Goal: Complete application form: Complete application form

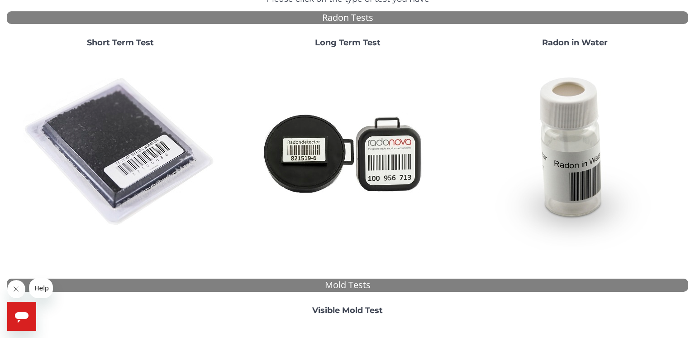
scroll to position [80, 0]
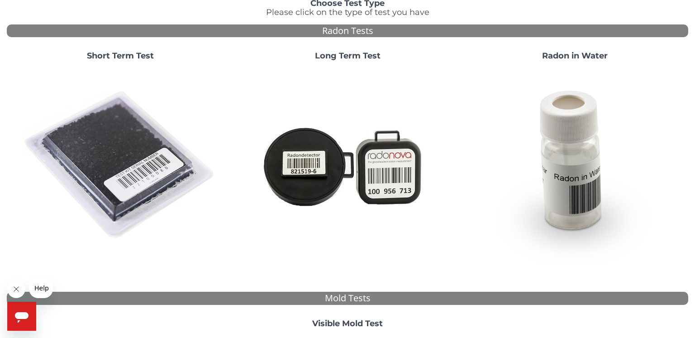
click at [142, 54] on strong "Short Term Test" at bounding box center [120, 56] width 67 height 10
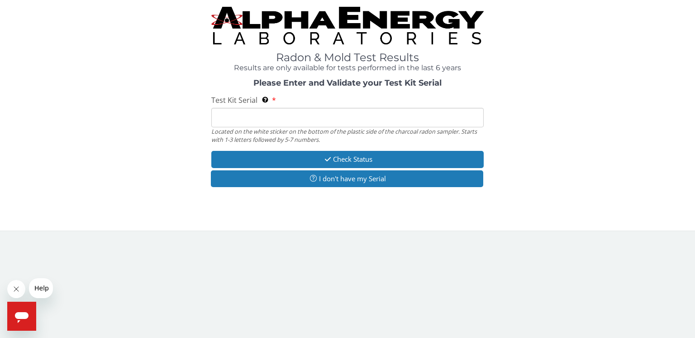
scroll to position [0, 0]
click at [271, 116] on input "Test Kit Serial Located on the white sticker on the bottom of the plastic side …" at bounding box center [347, 117] width 273 height 19
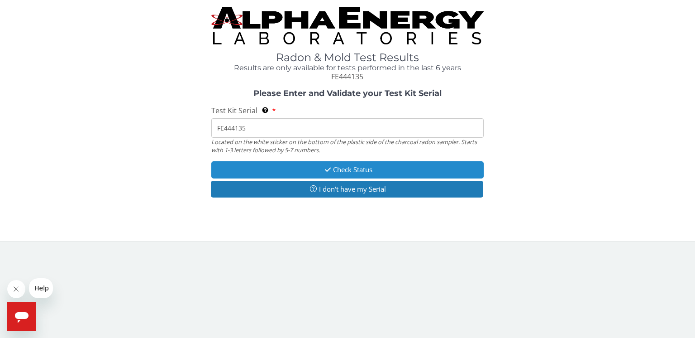
type input "FE444135"
click at [345, 169] on button "Check Status" at bounding box center [347, 169] width 273 height 17
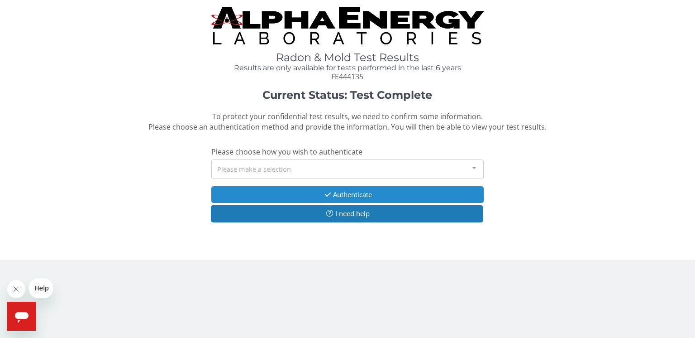
click at [345, 191] on button "Authenticate" at bounding box center [347, 194] width 273 height 17
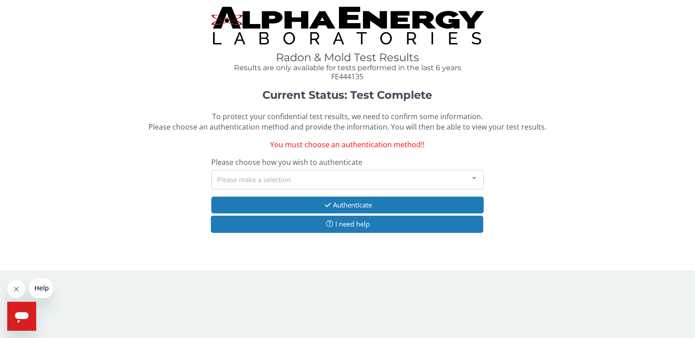
click at [347, 181] on div "Please make a selection" at bounding box center [347, 179] width 273 height 19
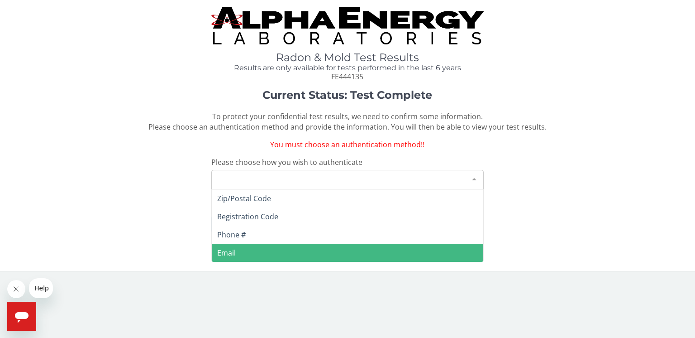
click at [331, 253] on span "Email" at bounding box center [348, 253] width 272 height 18
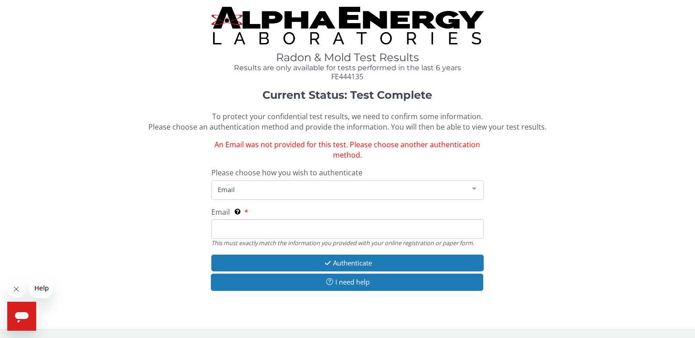
click at [304, 227] on input "Email This must exactly match the information you provided with your online reg…" at bounding box center [347, 228] width 273 height 19
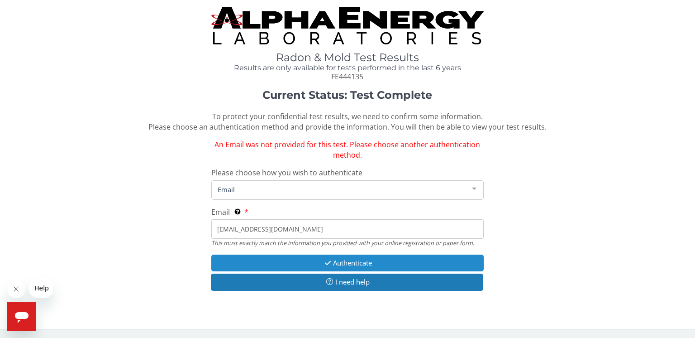
type input "[EMAIL_ADDRESS][DOMAIN_NAME]"
click at [337, 257] on button "Authenticate" at bounding box center [347, 262] width 273 height 17
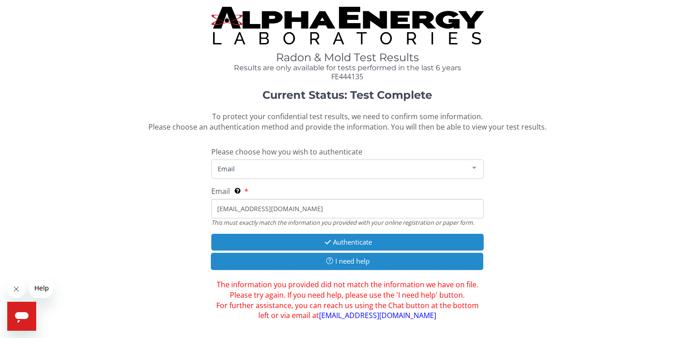
click at [337, 257] on button "I need help" at bounding box center [347, 261] width 273 height 17
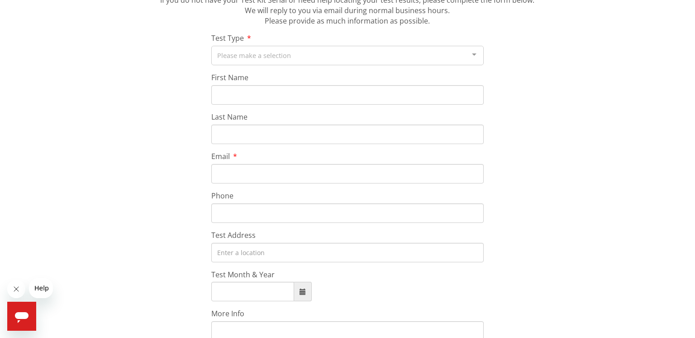
scroll to position [112, 0]
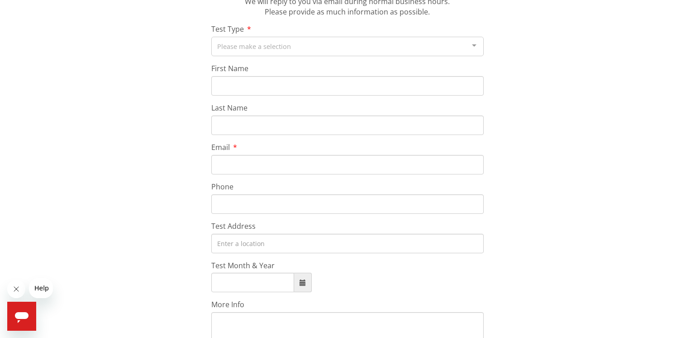
click at [517, 41] on div "Serial Help Form If you do not have your Test Kit Serial or need help locating …" at bounding box center [348, 191] width 682 height 429
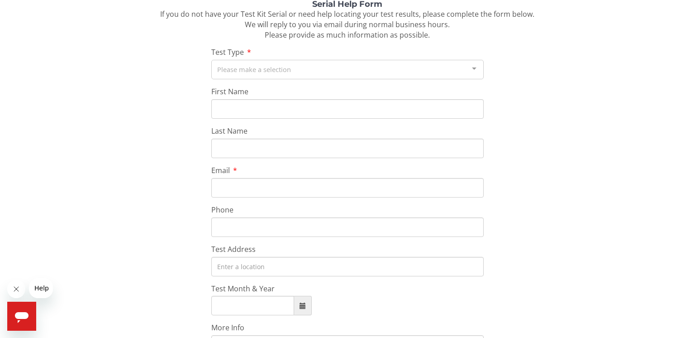
scroll to position [77, 0]
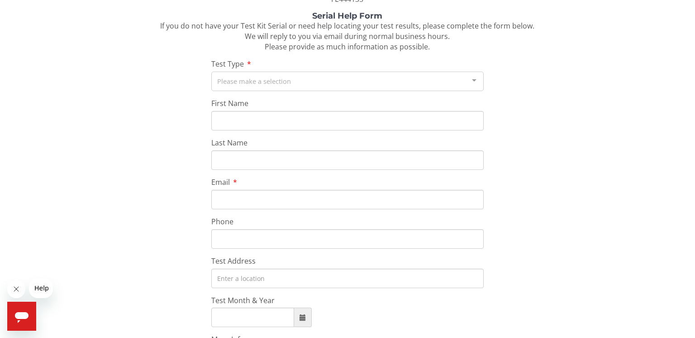
click at [353, 82] on div "Please make a selection" at bounding box center [347, 81] width 273 height 19
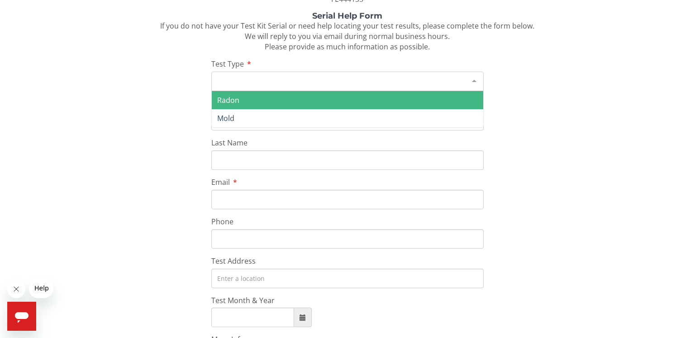
click at [354, 100] on span "Radon" at bounding box center [348, 100] width 272 height 18
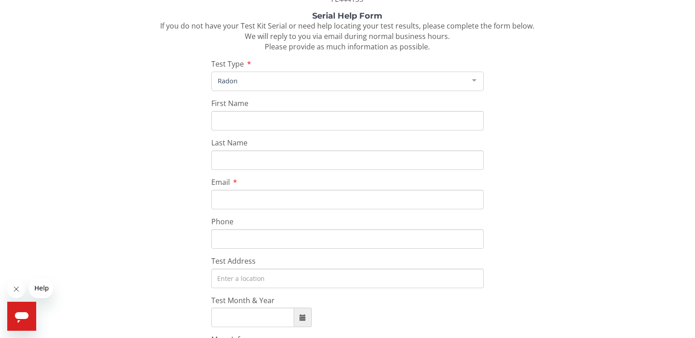
click at [354, 117] on input "First Name" at bounding box center [347, 120] width 273 height 19
type input "[PERSON_NAME]"
click at [348, 158] on input "Last Name" at bounding box center [347, 159] width 273 height 19
type input "[PERSON_NAME]"
click at [348, 199] on input "Email" at bounding box center [347, 199] width 273 height 19
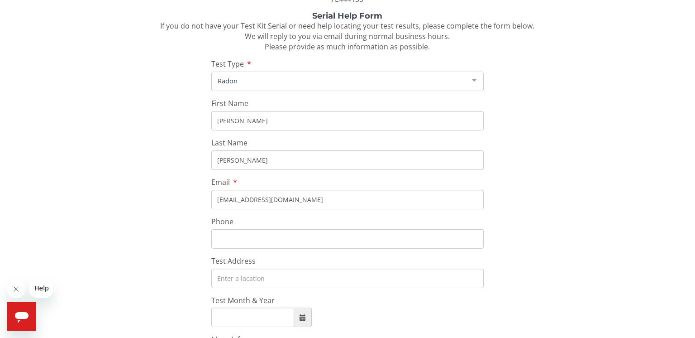
type input "[EMAIL_ADDRESS][DOMAIN_NAME]"
click at [343, 238] on input "Phone" at bounding box center [347, 238] width 273 height 19
type input "[PHONE_NUMBER]"
click at [342, 277] on input "Test Address" at bounding box center [347, 278] width 273 height 19
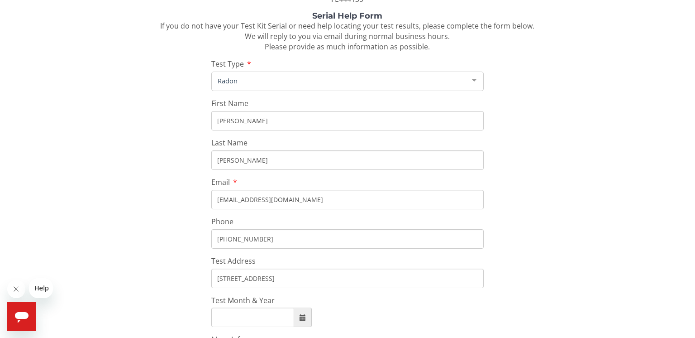
type input "[STREET_ADDRESS]"
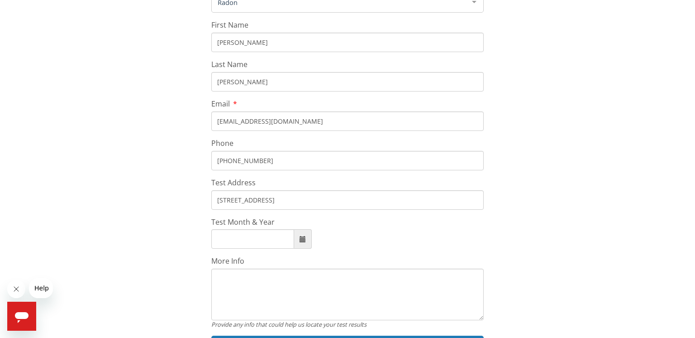
scroll to position [160, 0]
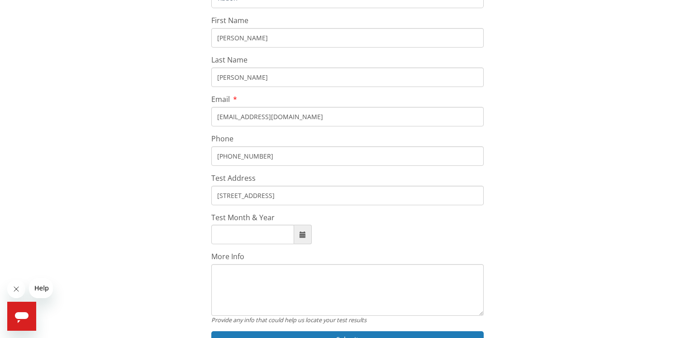
click at [264, 234] on input "Test Month & Year" at bounding box center [252, 234] width 83 height 19
click at [300, 231] on span at bounding box center [303, 234] width 6 height 6
type input "[DATE]"
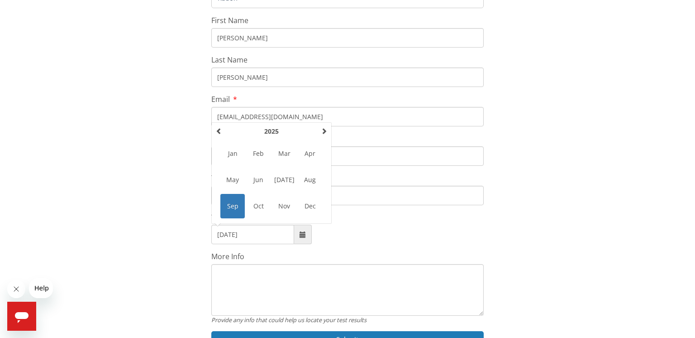
click at [235, 204] on span "Sep" at bounding box center [233, 206] width 24 height 24
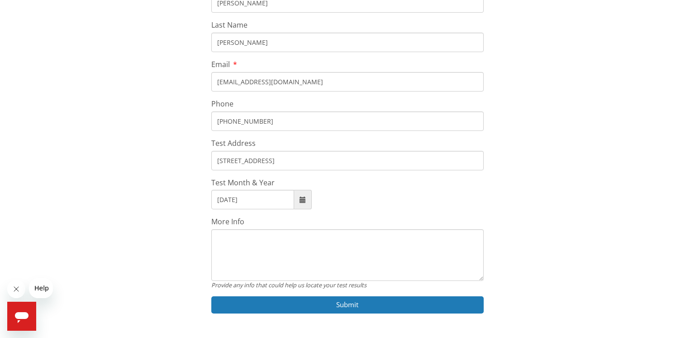
scroll to position [207, 0]
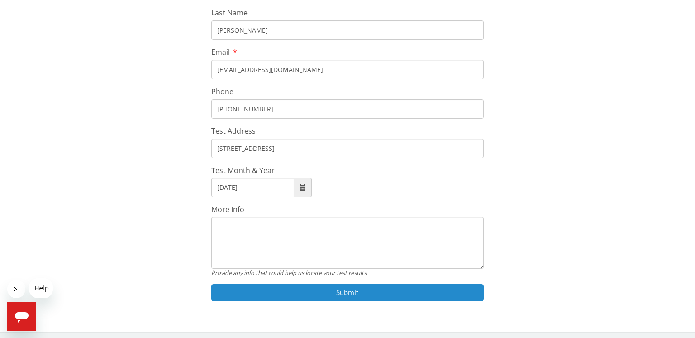
click at [350, 292] on button "Submit" at bounding box center [347, 292] width 273 height 17
click at [349, 287] on button "Submit" at bounding box center [347, 292] width 273 height 17
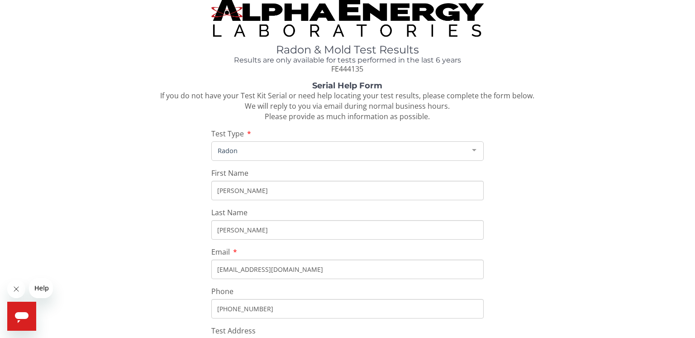
scroll to position [0, 0]
